Goal: Navigation & Orientation: Understand site structure

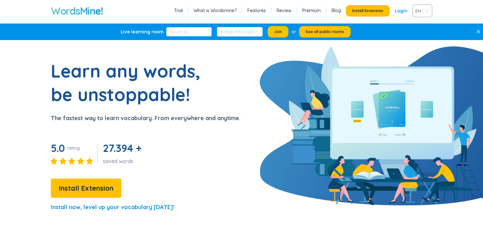
click at [190, 32] on input "text" at bounding box center [189, 32] width 46 height 10
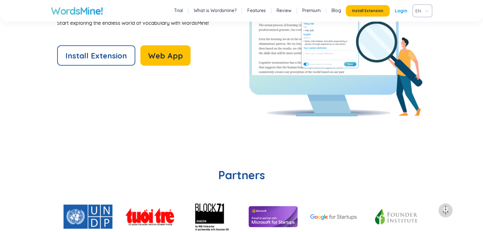
scroll to position [1492, 0]
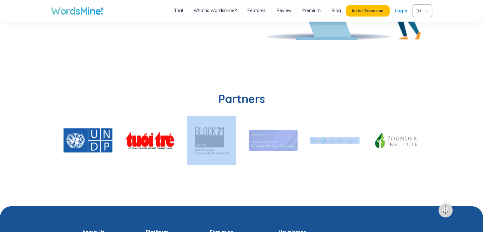
drag, startPoint x: 283, startPoint y: 142, endPoint x: 199, endPoint y: 129, distance: 84.4
click at [189, 137] on div at bounding box center [242, 140] width 383 height 49
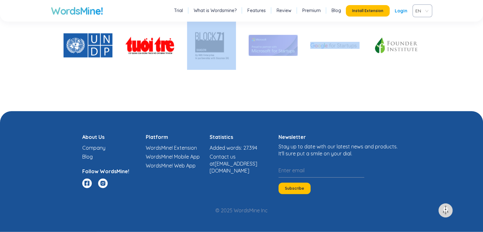
scroll to position [1587, 0]
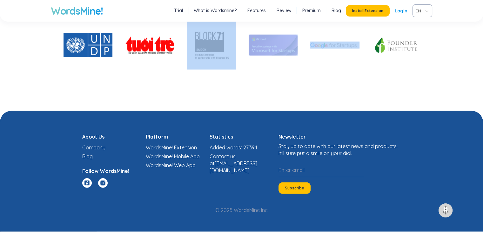
click at [233, 96] on section "Partners" at bounding box center [241, 40] width 483 height 140
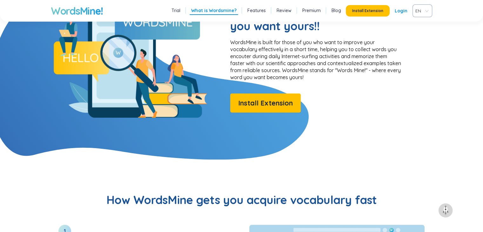
click at [225, 9] on link "What is Wordsmine?" at bounding box center [213, 10] width 45 height 6
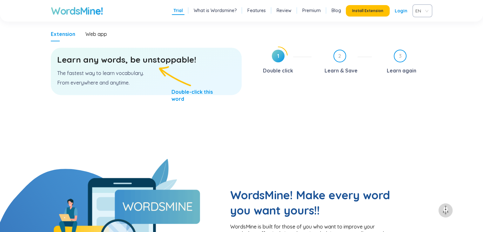
click at [79, 12] on h1 "WordsMine!" at bounding box center [77, 10] width 52 height 13
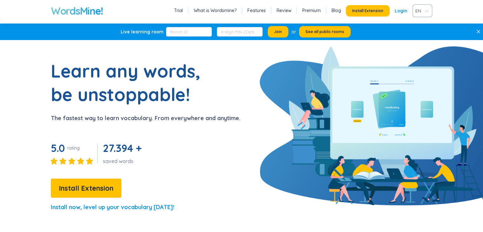
click at [424, 11] on span "EN" at bounding box center [420, 11] width 11 height 10
click at [423, 37] on div "VIE" at bounding box center [422, 34] width 12 height 7
